Goal: Transaction & Acquisition: Book appointment/travel/reservation

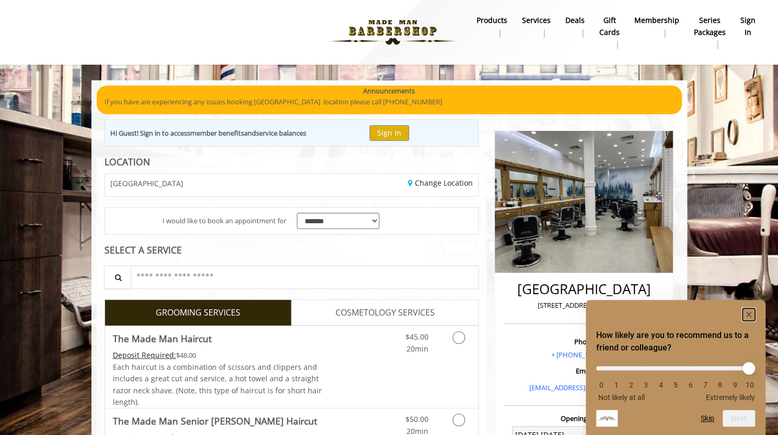
click at [752, 311] on rect "Hide survey" at bounding box center [748, 315] width 13 height 13
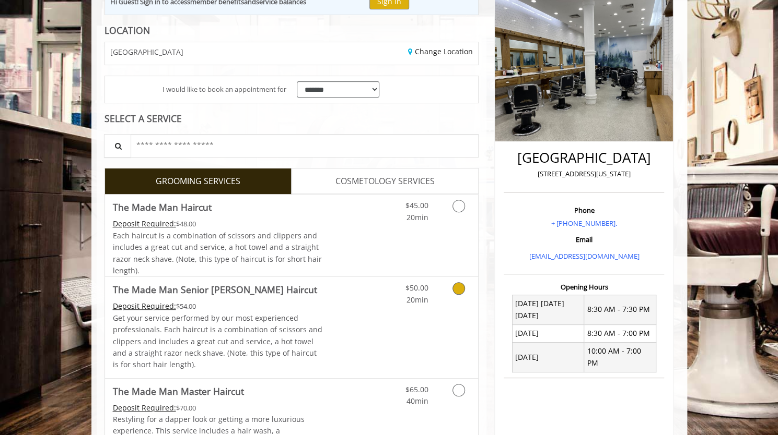
click at [461, 295] on link "Grooming services" at bounding box center [456, 291] width 27 height 29
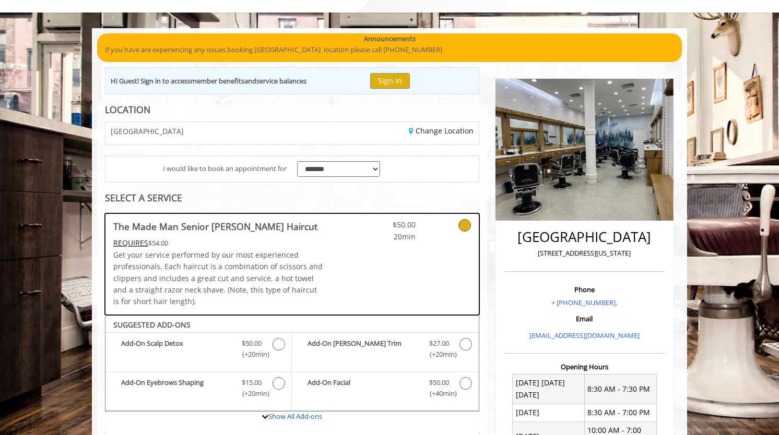
scroll to position [293, 0]
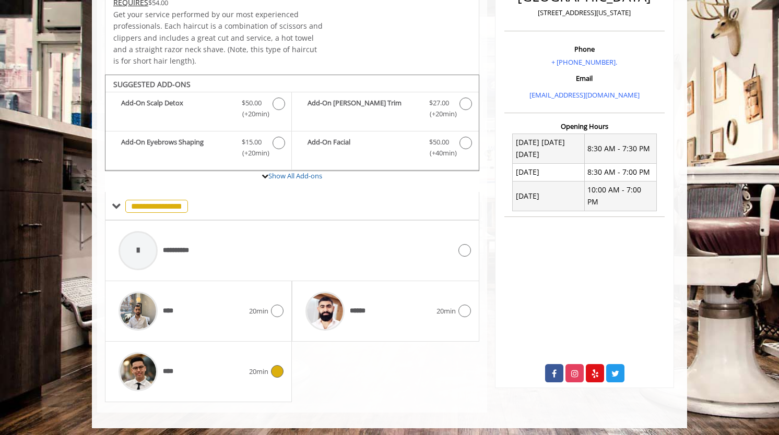
click at [280, 375] on div "**** 20min" at bounding box center [198, 372] width 170 height 50
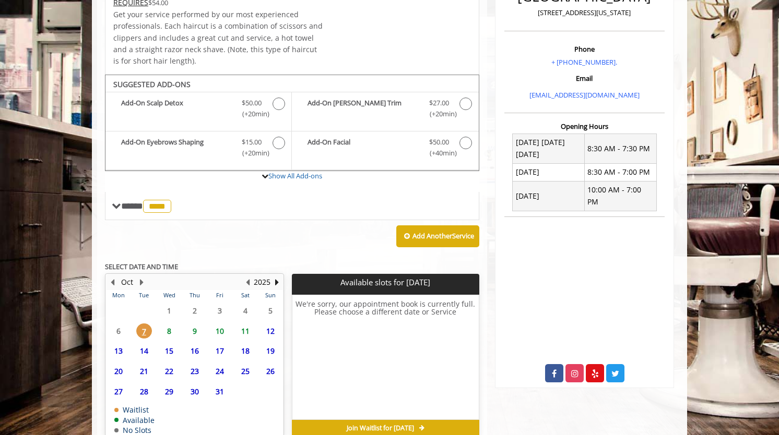
scroll to position [343, 0]
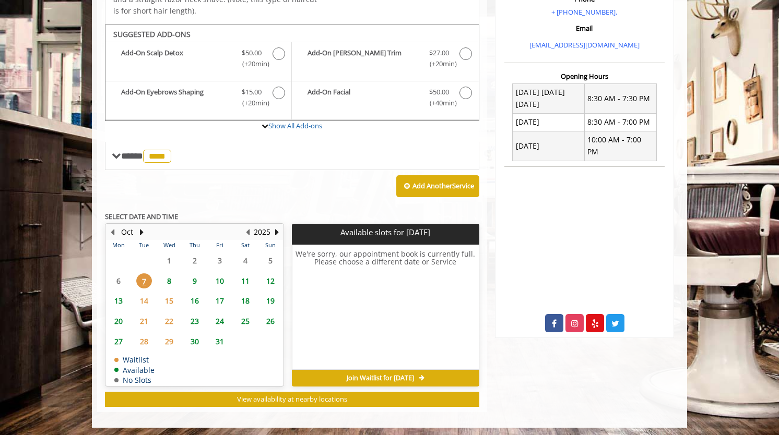
click at [193, 279] on span "9" at bounding box center [195, 281] width 16 height 15
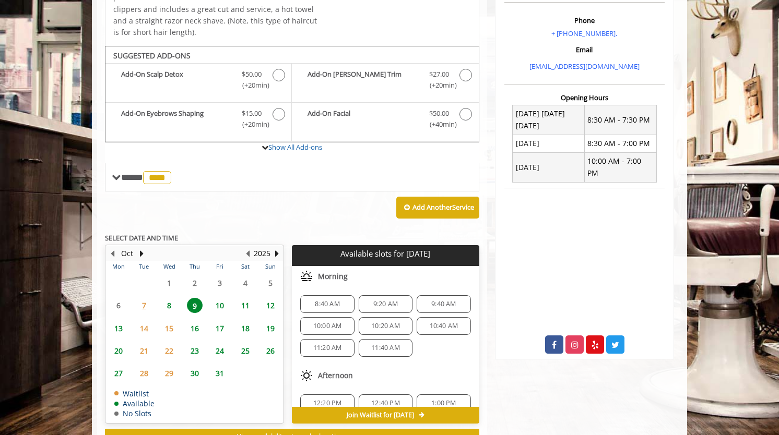
scroll to position [321, 0]
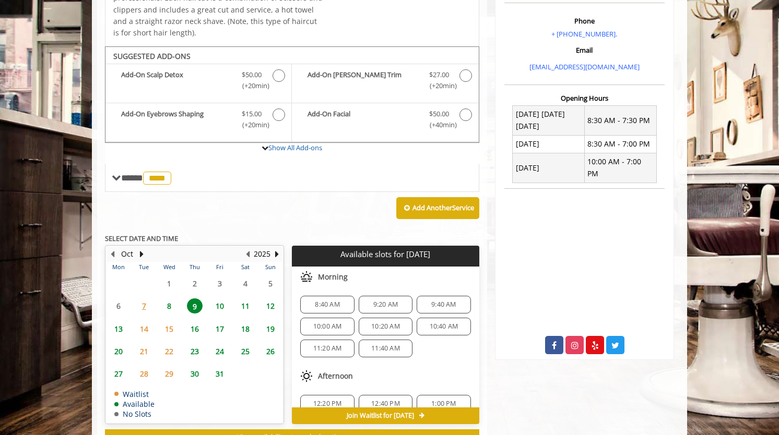
click at [166, 305] on span "8" at bounding box center [169, 306] width 16 height 15
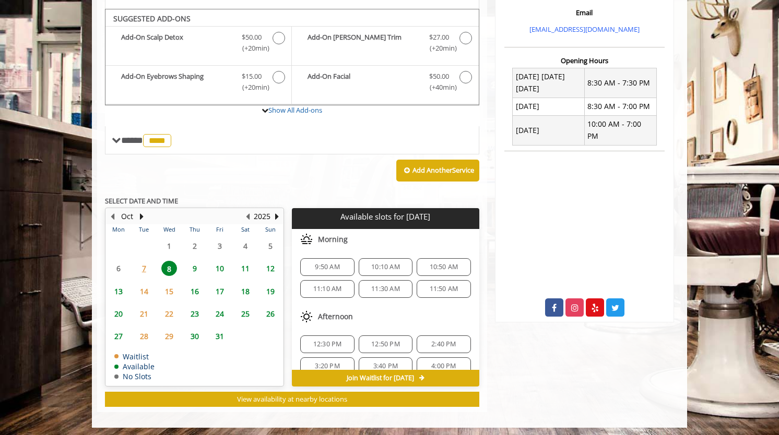
scroll to position [110, 0]
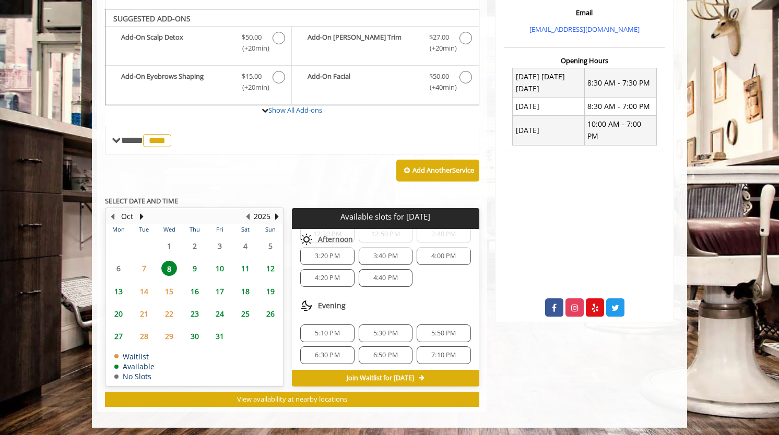
click at [195, 288] on span "16" at bounding box center [195, 291] width 16 height 15
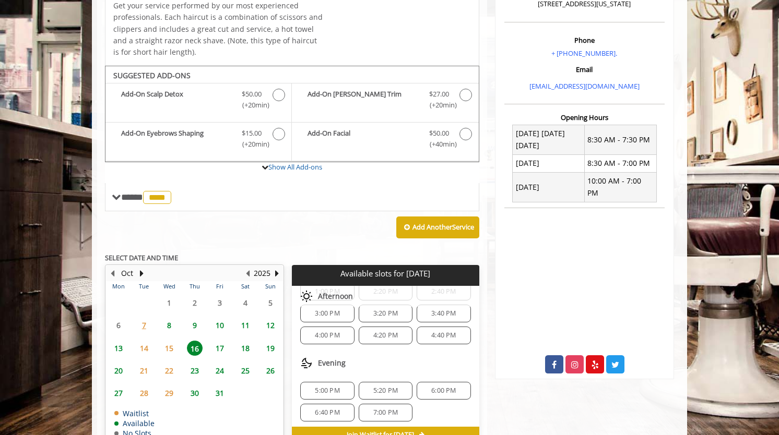
scroll to position [359, 0]
